Goal: Use online tool/utility: Utilize a website feature to perform a specific function

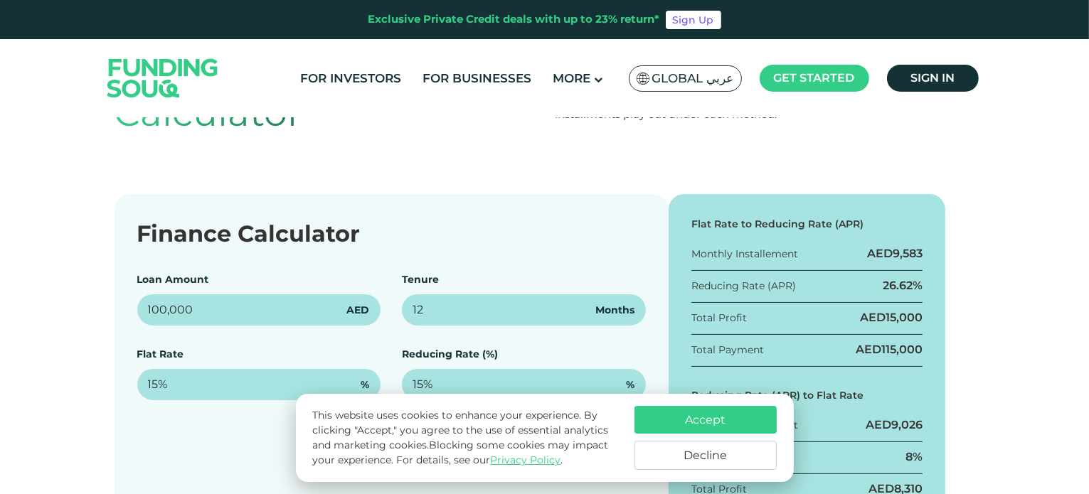
scroll to position [142, 0]
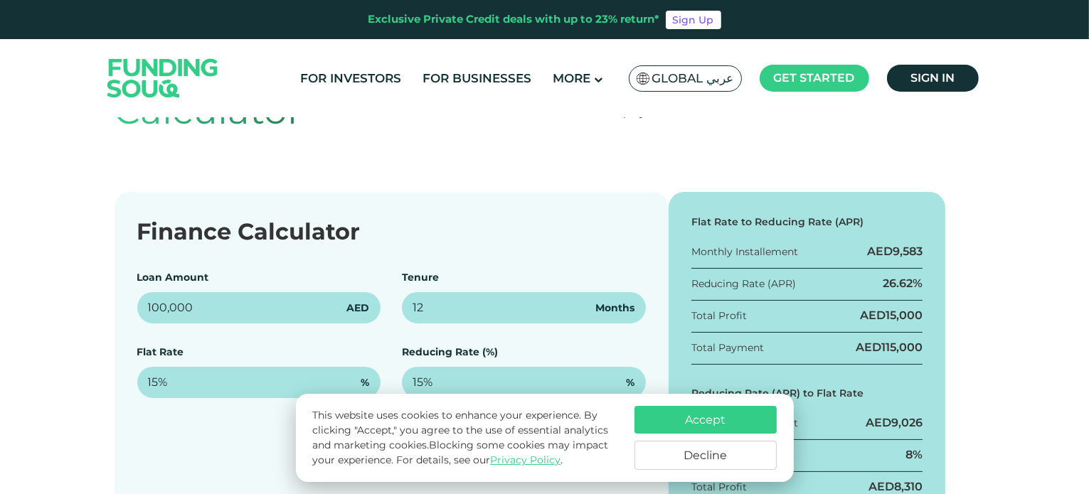
click at [693, 421] on button "Accept" at bounding box center [706, 420] width 142 height 28
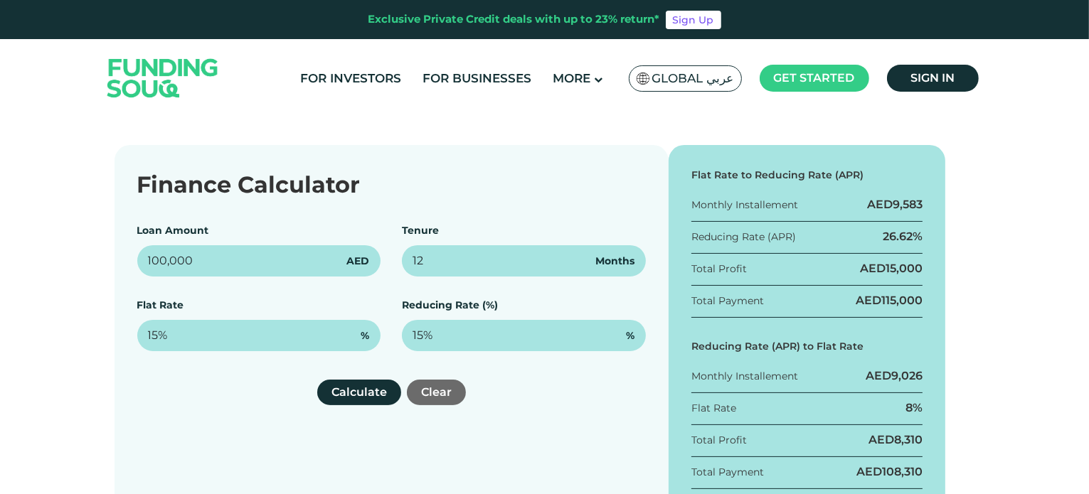
scroll to position [213, 0]
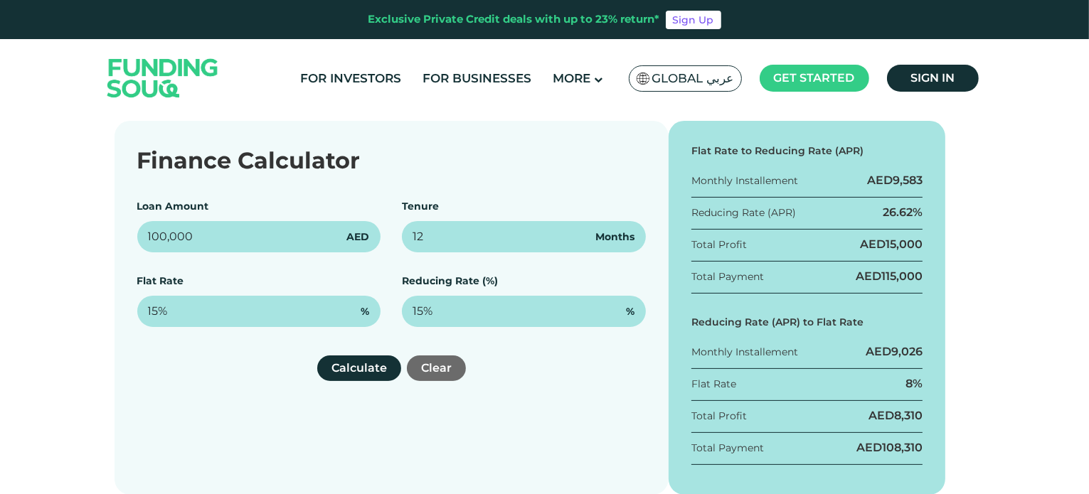
drag, startPoint x: 865, startPoint y: 180, endPoint x: 922, endPoint y: 277, distance: 112.3
click at [922, 277] on div "Flat Rate to Reducing Rate (APR) Monthly Installement AED 9,583 Reducing Rate (…" at bounding box center [807, 308] width 277 height 374
click at [885, 281] on span "115,000" at bounding box center [902, 277] width 41 height 14
click at [909, 274] on span "115,000" at bounding box center [902, 277] width 41 height 14
click at [929, 274] on div "Flat Rate to Reducing Rate (APR) Monthly Installement AED 9,583 Reducing Rate (…" at bounding box center [807, 308] width 277 height 374
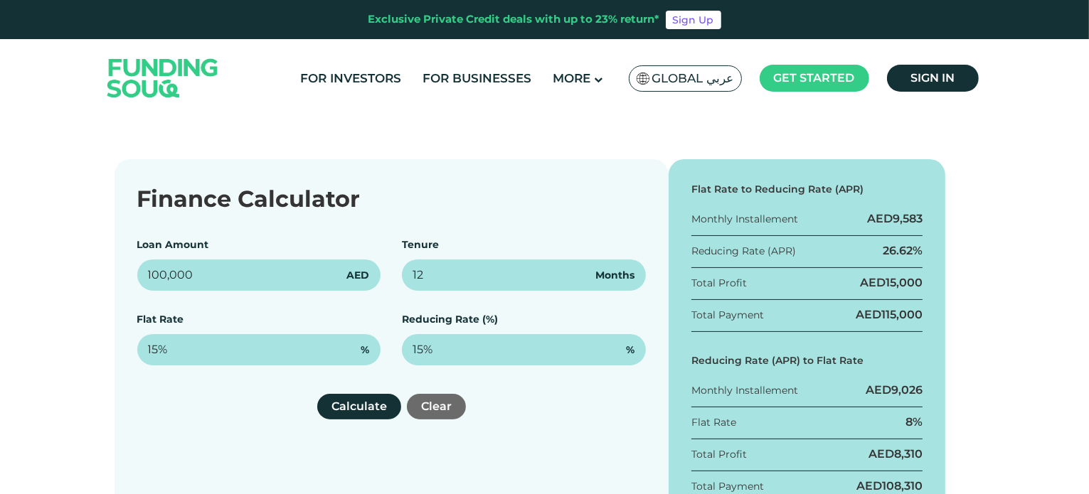
scroll to position [142, 0]
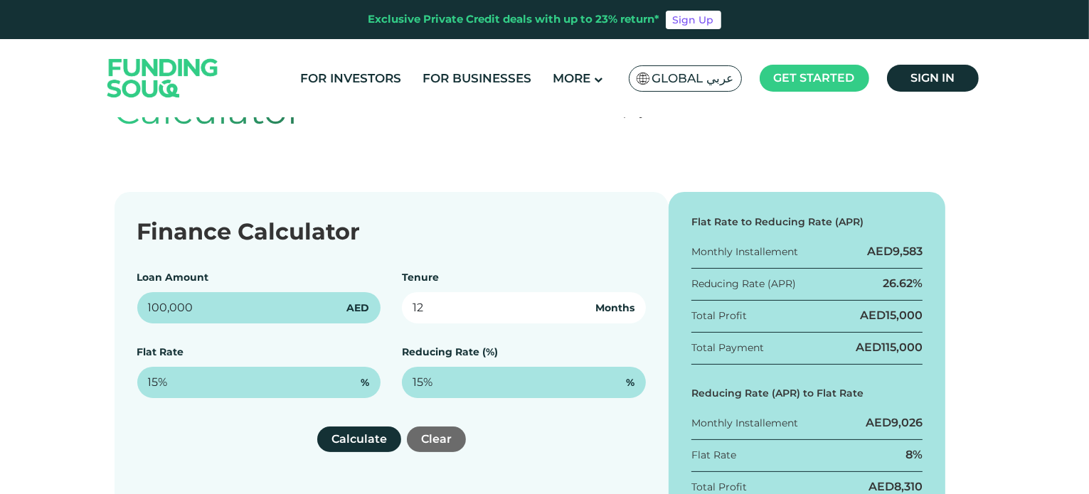
drag, startPoint x: 538, startPoint y: 310, endPoint x: 401, endPoint y: 293, distance: 137.7
click at [401, 293] on div "Loan Amount 100,000 AED Tenure 12 Months Flat Rate 15% % Reducing Rate (%) 15% %" at bounding box center [391, 334] width 509 height 128
type input "60"
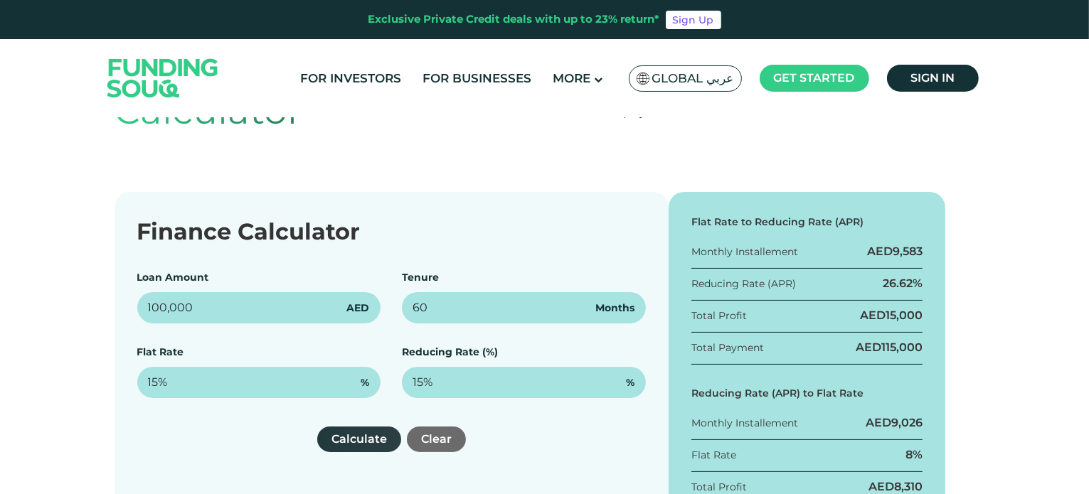
click at [345, 438] on button "Calculate" at bounding box center [359, 440] width 84 height 26
click at [350, 441] on button "Calculate" at bounding box center [359, 440] width 84 height 26
drag, startPoint x: 877, startPoint y: 314, endPoint x: 942, endPoint y: 312, distance: 64.8
click at [942, 312] on div "Flat Rate to Reducing Rate (APR) Monthly Installement AED 2,917 Reducing Rate (…" at bounding box center [807, 379] width 277 height 374
drag, startPoint x: 893, startPoint y: 245, endPoint x: 927, endPoint y: 361, distance: 121.6
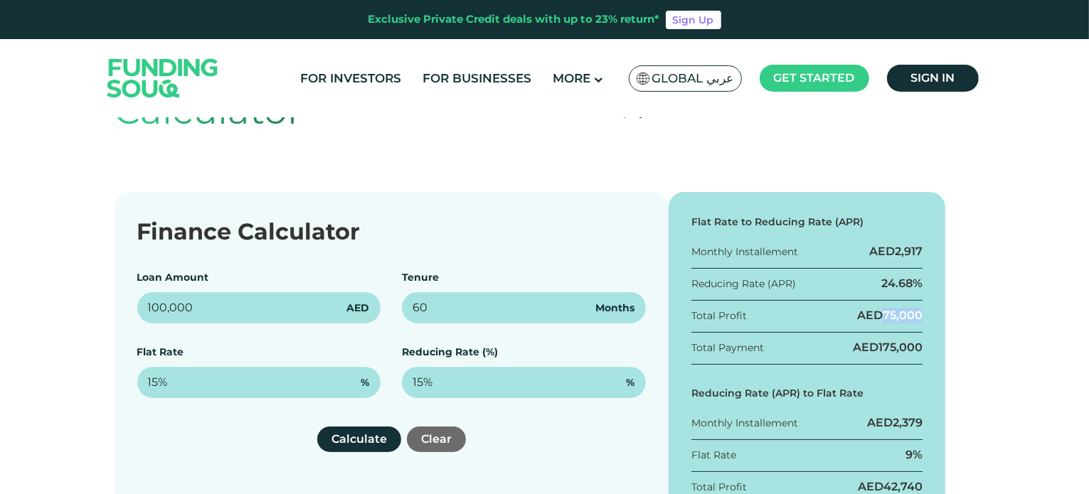
click at [927, 361] on div "Flat Rate to Reducing Rate (APR) Monthly Installement AED 2,917 Reducing Rate (…" at bounding box center [807, 379] width 277 height 374
click at [371, 264] on div "Finance Calculator Loan Amount 100,000 AED Tenure 60 Months Flat Rate 15% % Red…" at bounding box center [392, 379] width 554 height 374
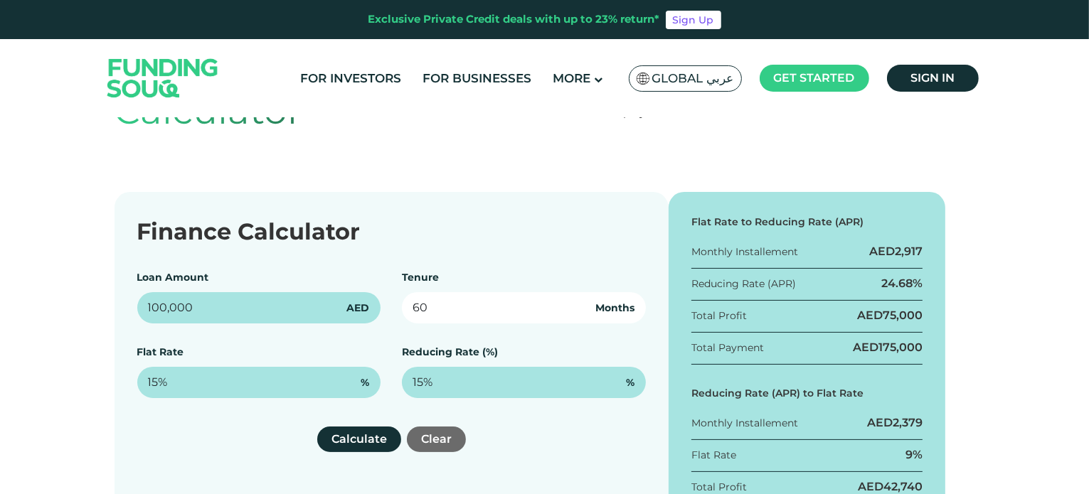
click at [423, 300] on input "60" at bounding box center [524, 307] width 244 height 31
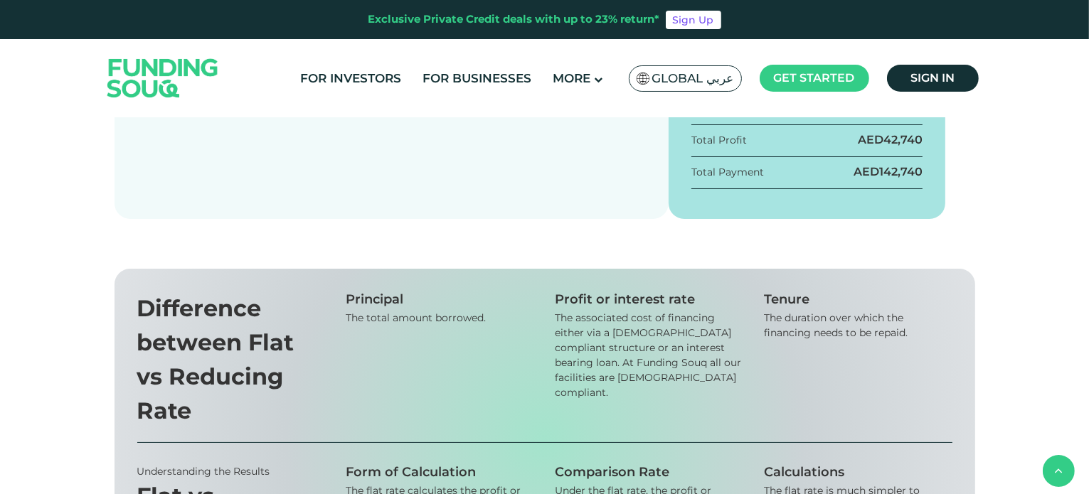
scroll to position [356, 0]
